Goal: Task Accomplishment & Management: Manage account settings

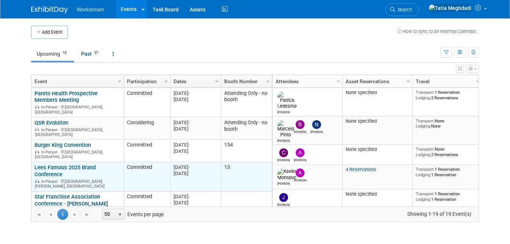
scroll to position [1, 0]
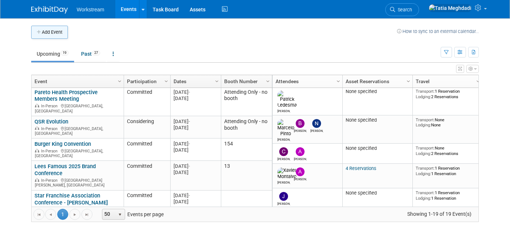
click at [48, 33] on button "Add Event" at bounding box center [49, 32] width 37 height 13
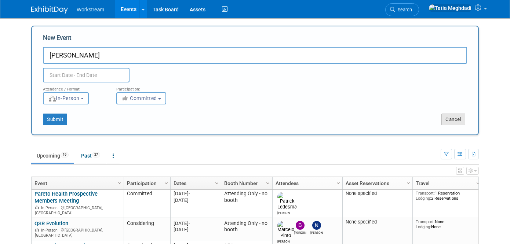
type input "Marco"
click at [445, 120] on button "Cancel" at bounding box center [454, 120] width 24 height 12
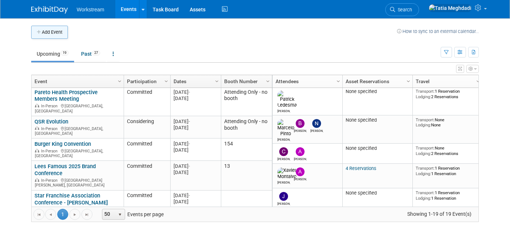
click at [44, 32] on button "Add Event" at bounding box center [49, 32] width 37 height 13
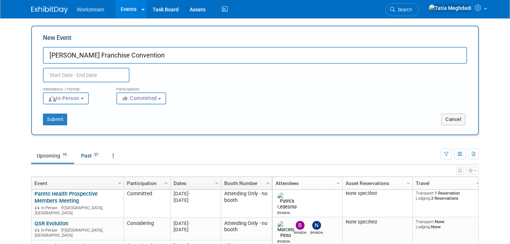
type input "[PERSON_NAME] Franchise Convention"
click at [78, 73] on input "text" at bounding box center [86, 75] width 87 height 15
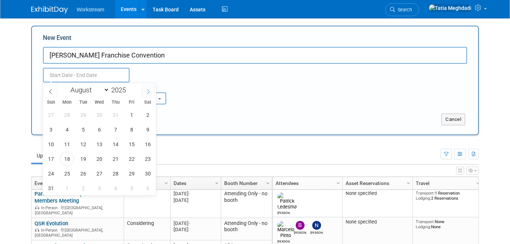
click at [150, 89] on icon at bounding box center [148, 91] width 5 height 5
select select "8"
click at [52, 162] on span "21" at bounding box center [51, 159] width 14 height 14
click at [80, 158] on span "23" at bounding box center [83, 159] width 14 height 14
type input "Sep 21, 2025 to Sep 23, 2025"
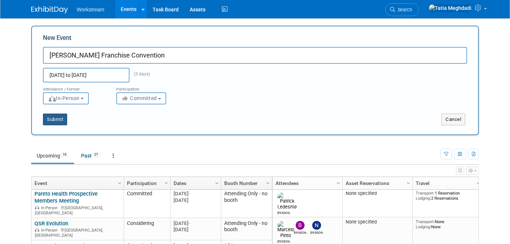
click at [51, 118] on button "Submit" at bounding box center [55, 120] width 24 height 12
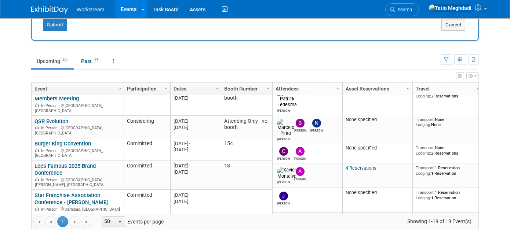
scroll to position [0, 0]
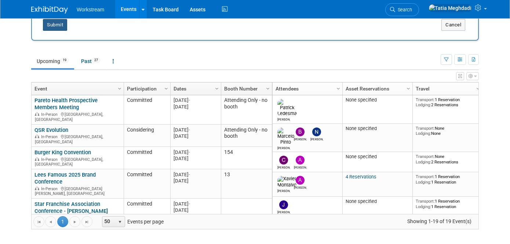
click at [56, 27] on button "Submit" at bounding box center [55, 25] width 24 height 12
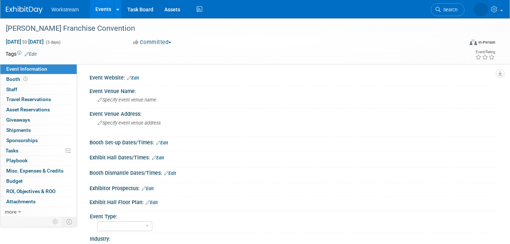
click at [106, 12] on link "Events" at bounding box center [103, 9] width 27 height 18
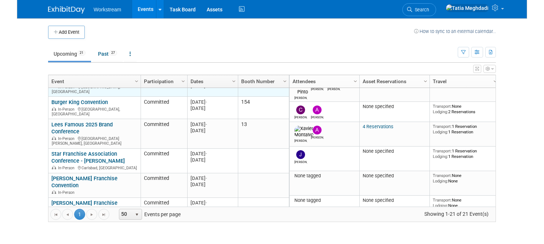
scroll to position [44, 0]
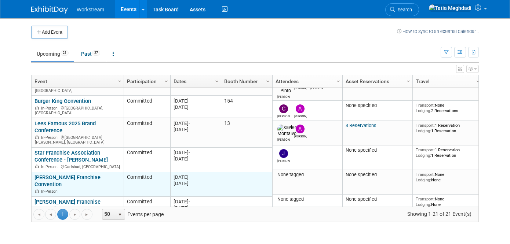
click at [65, 174] on link "[PERSON_NAME] Franchise Convention" at bounding box center [68, 181] width 66 height 14
click at [63, 174] on link "[PERSON_NAME] Franchise Convention" at bounding box center [68, 181] width 66 height 14
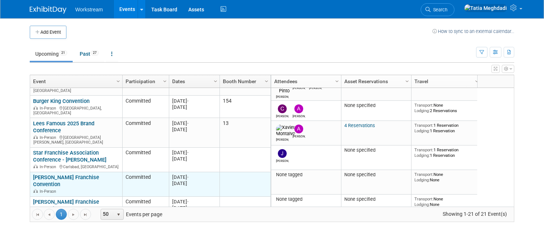
click at [71, 174] on link "[PERSON_NAME] Franchise Convention" at bounding box center [66, 181] width 66 height 14
click at [52, 174] on div "Marcos Pizza Franchise Convention In-Person" at bounding box center [76, 184] width 86 height 20
click at [44, 174] on link "[PERSON_NAME] Franchise Convention" at bounding box center [66, 181] width 66 height 14
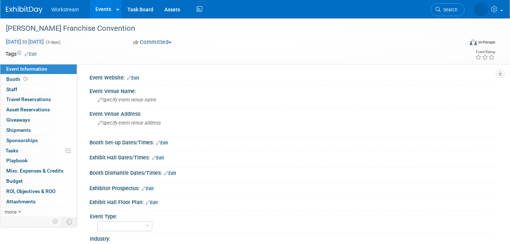
click at [25, 40] on span "[DATE] to [DATE]" at bounding box center [25, 42] width 39 height 7
select select "8"
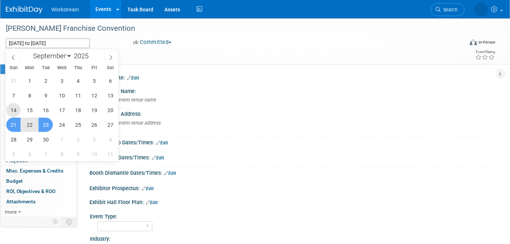
click at [15, 106] on span "14" at bounding box center [13, 110] width 14 height 14
type input "[DATE]"
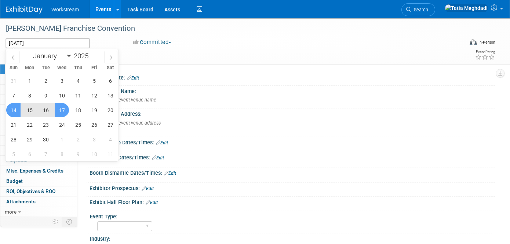
click at [59, 110] on span "17" at bounding box center [62, 110] width 14 height 14
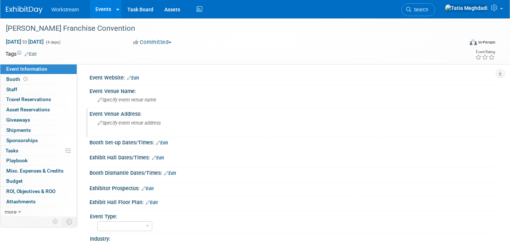
click at [232, 119] on div "Specify event venue address" at bounding box center [174, 125] width 158 height 17
click at [222, 53] on td at bounding box center [224, 53] width 375 height 7
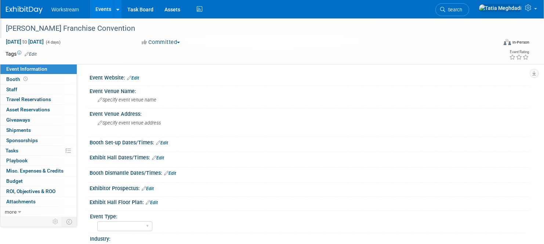
click at [39, 37] on div "[PERSON_NAME] Franchise Convention" at bounding box center [245, 28] width 490 height 20
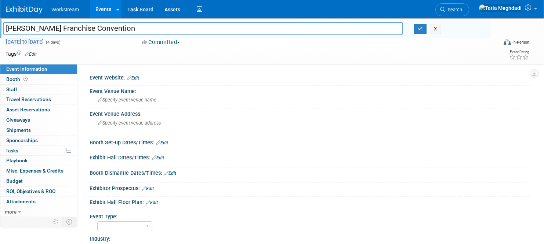
click at [32, 43] on span "[DATE] to [DATE]" at bounding box center [25, 42] width 39 height 7
select select "8"
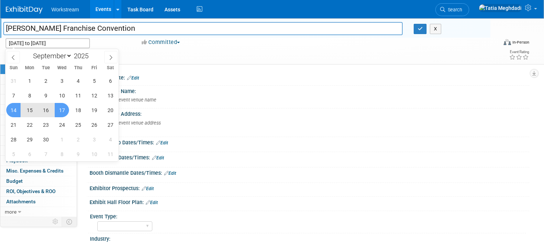
click at [18, 114] on span "14" at bounding box center [13, 110] width 14 height 14
type input "[DATE]"
click at [61, 112] on span "17" at bounding box center [62, 110] width 14 height 14
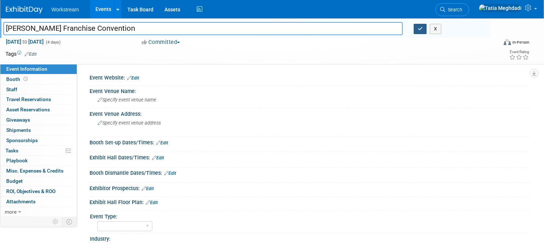
click at [419, 34] on button "button" at bounding box center [420, 29] width 13 height 10
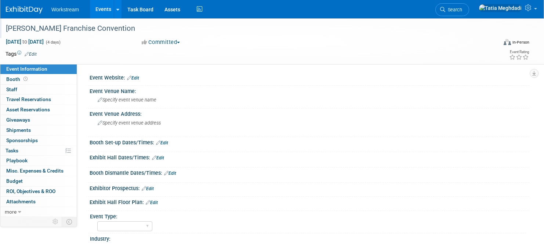
click at [134, 82] on div at bounding box center [309, 82] width 429 height 2
click at [129, 100] on span "Specify event venue name" at bounding box center [127, 100] width 59 height 6
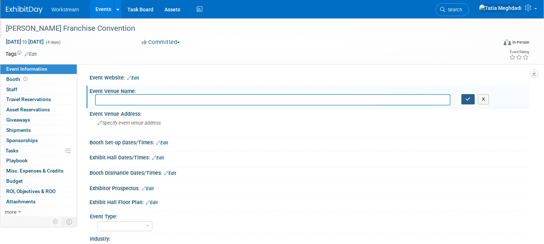
click at [467, 103] on button "button" at bounding box center [467, 99] width 13 height 10
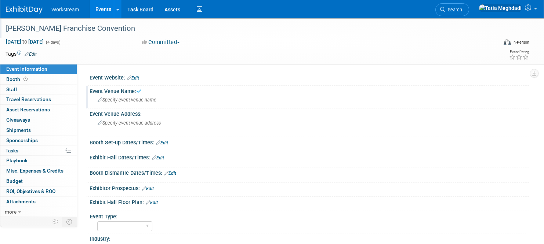
click at [385, 156] on div "Exhibit Hall Dates/Times: Edit" at bounding box center [310, 157] width 440 height 10
click at [109, 10] on link "Events" at bounding box center [103, 9] width 27 height 18
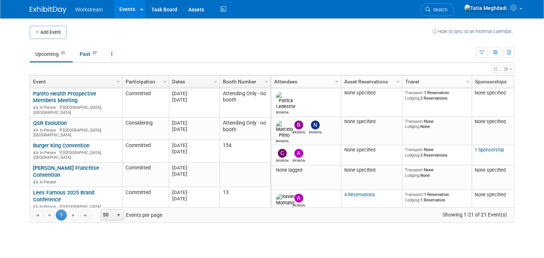
drag, startPoint x: 410, startPoint y: 79, endPoint x: 401, endPoint y: 80, distance: 9.7
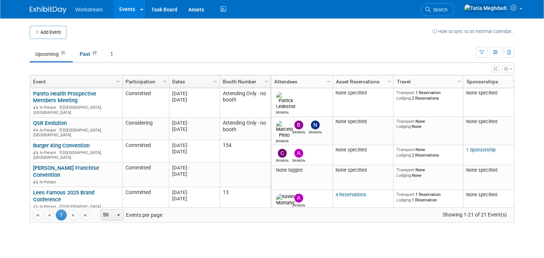
drag, startPoint x: 341, startPoint y: 80, endPoint x: 332, endPoint y: 81, distance: 8.8
click at [203, 45] on td "Upcoming 21 Past 27 All Events 48 Past and Upcoming Grouped Annually Events gro…" at bounding box center [253, 51] width 446 height 24
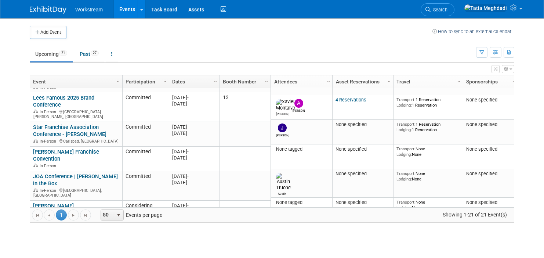
scroll to position [109, 0]
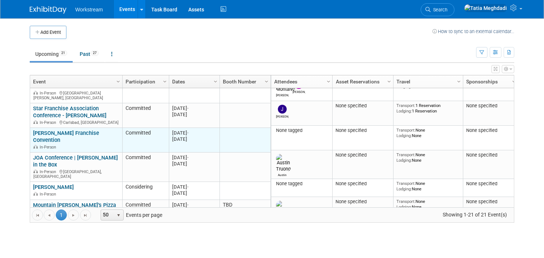
click at [82, 130] on link "[PERSON_NAME] Franchise Convention" at bounding box center [66, 137] width 66 height 14
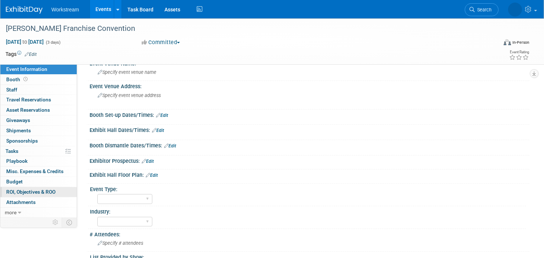
scroll to position [31, 0]
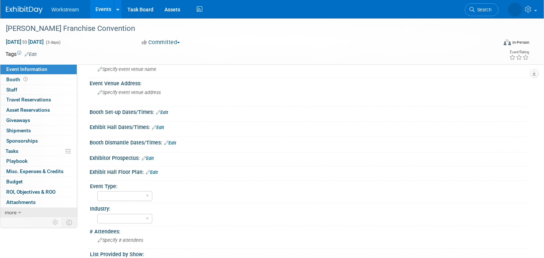
click at [18, 214] on icon at bounding box center [19, 212] width 3 height 5
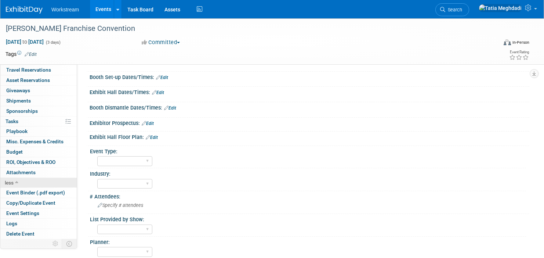
scroll to position [77, 0]
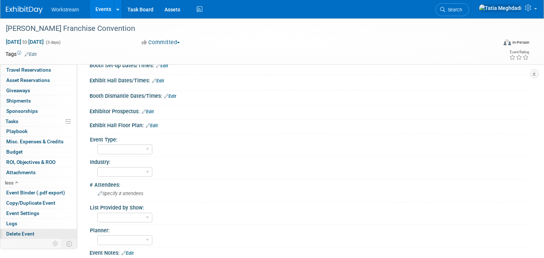
click at [18, 231] on span "Delete Event" at bounding box center [20, 234] width 28 height 6
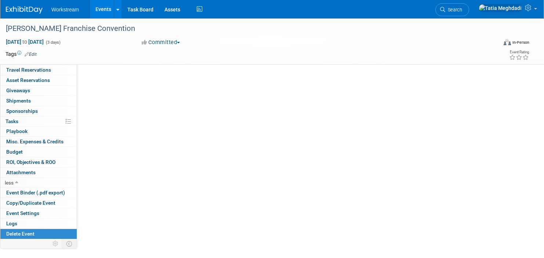
scroll to position [0, 0]
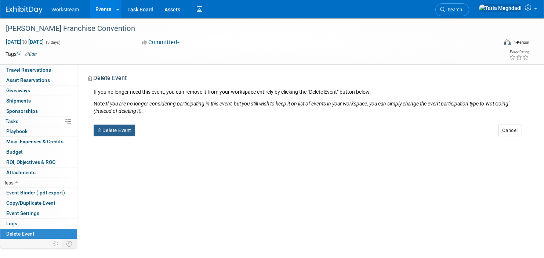
click at [108, 130] on button "Delete Event" at bounding box center [114, 130] width 41 height 12
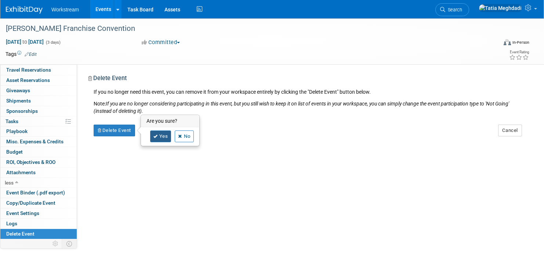
click at [161, 137] on link "Yes" at bounding box center [160, 136] width 21 height 12
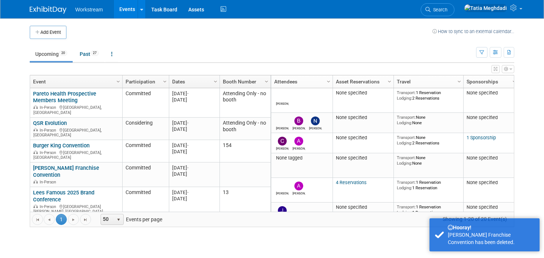
click at [187, 233] on div "Add Event How to sync to an external calendar... New Event Duplicate Event Warn…" at bounding box center [272, 129] width 496 height 223
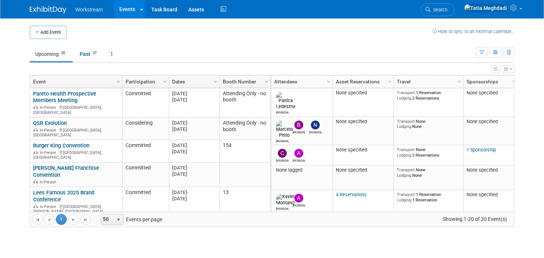
click at [193, 49] on ul "Upcoming 20 Past 27 All Events 47 Past and Upcoming Grouped Annually Events gro…" at bounding box center [253, 54] width 446 height 17
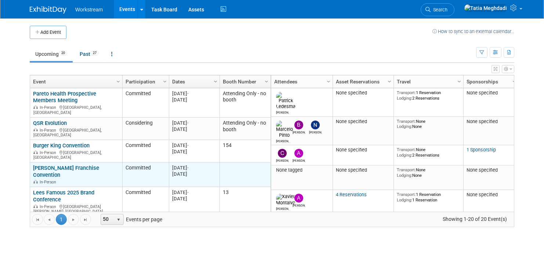
click at [58, 164] on link "[PERSON_NAME] Franchise Convention" at bounding box center [66, 171] width 66 height 14
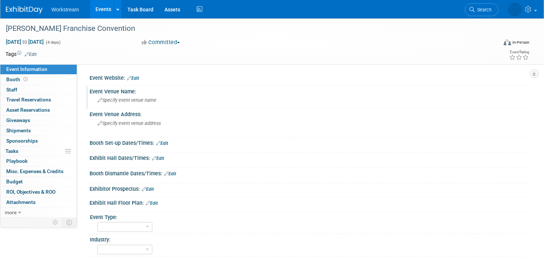
click at [113, 102] on span "Specify event venue name" at bounding box center [127, 100] width 59 height 6
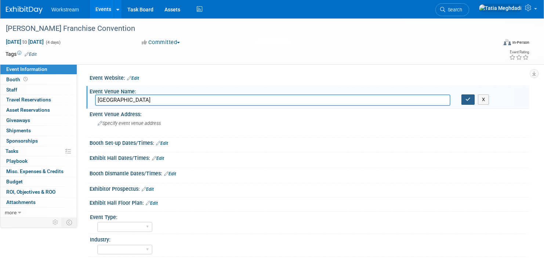
type input "[GEOGRAPHIC_DATA]"
click at [467, 98] on icon "button" at bounding box center [467, 99] width 5 height 5
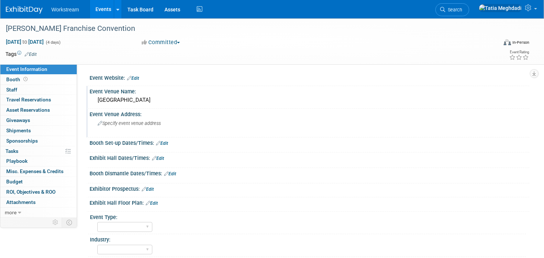
click at [114, 121] on span "Specify event venue address" at bounding box center [129, 123] width 63 height 6
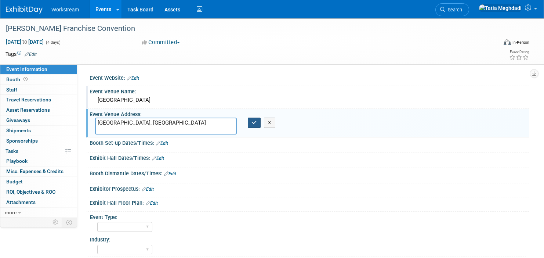
type textarea "[GEOGRAPHIC_DATA], [GEOGRAPHIC_DATA]"
click at [254, 121] on icon "button" at bounding box center [254, 122] width 5 height 5
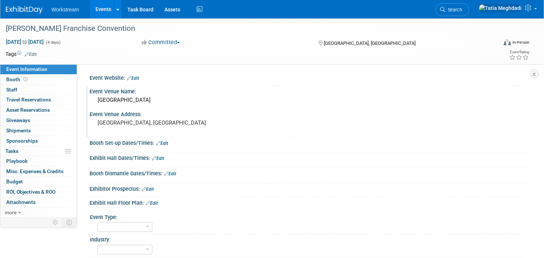
click at [108, 10] on link "Events" at bounding box center [103, 9] width 27 height 18
